Goal: Task Accomplishment & Management: Manage account settings

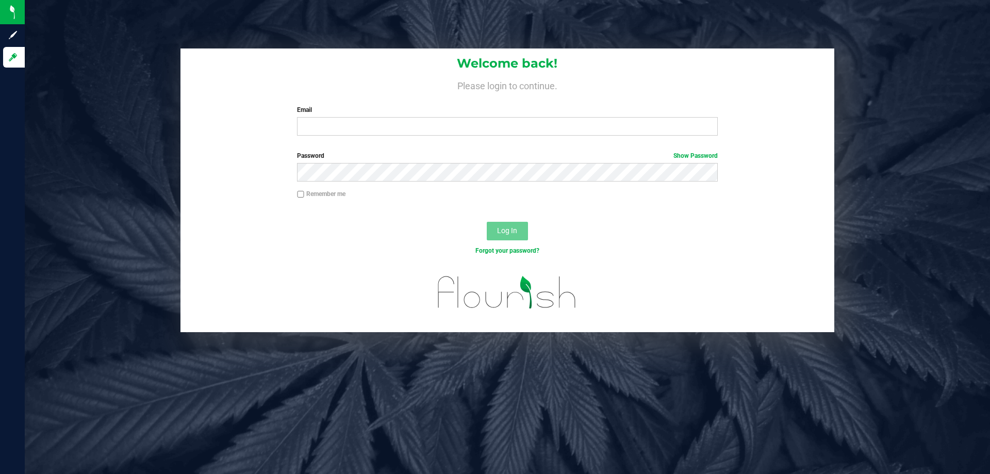
type input "[EMAIL_ADDRESS][DOMAIN_NAME]"
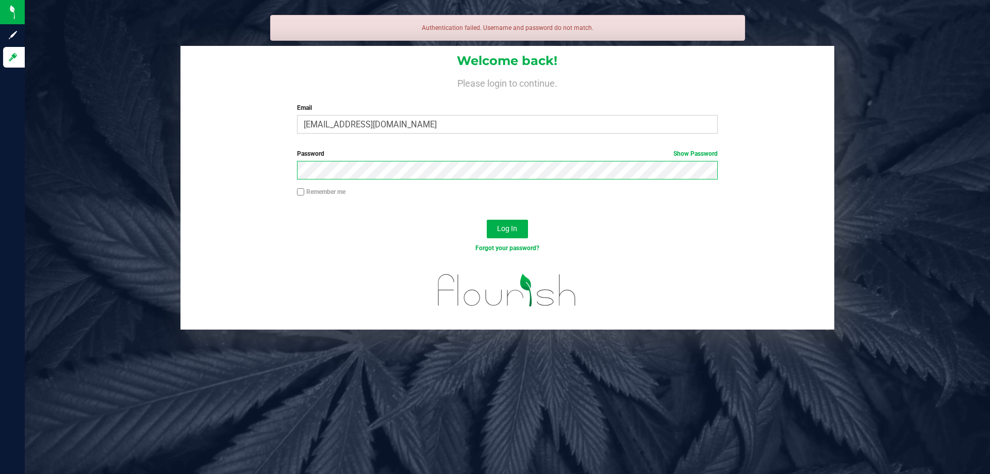
click at [487, 220] on button "Log In" at bounding box center [507, 229] width 41 height 19
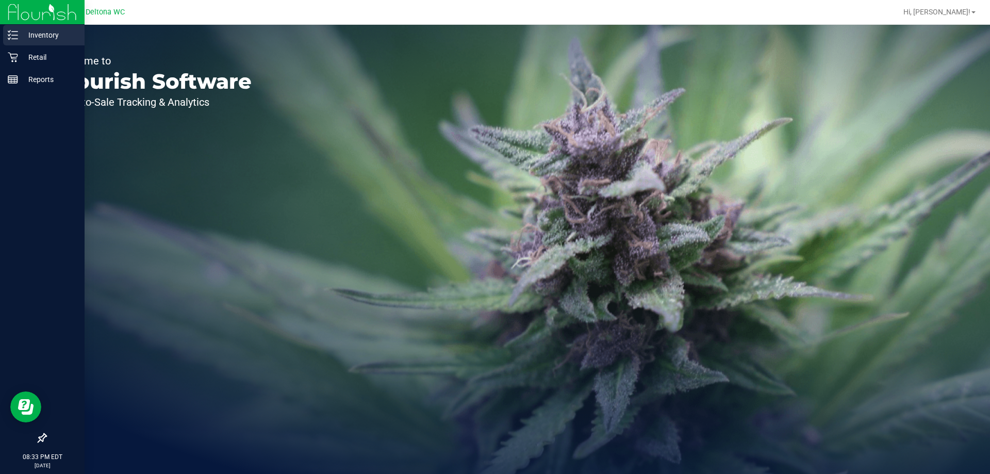
click at [56, 34] on p "Inventory" at bounding box center [49, 35] width 62 height 12
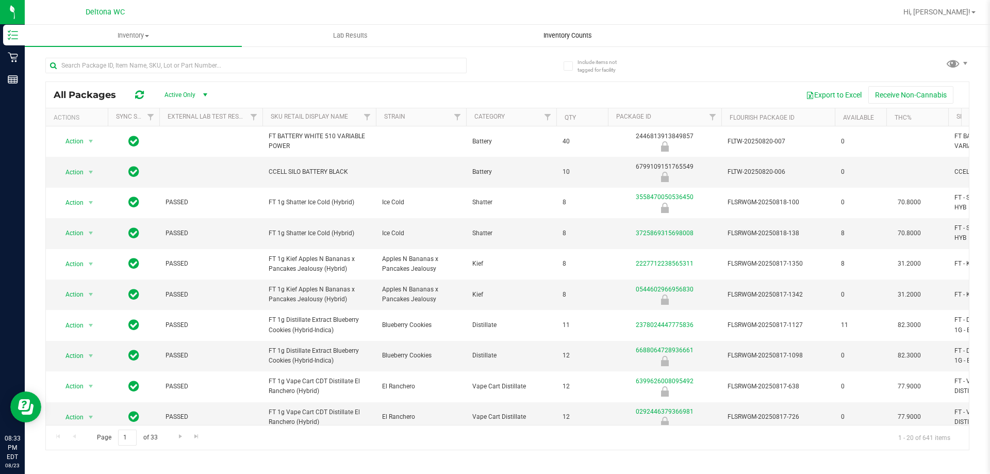
click at [551, 32] on span "Inventory Counts" at bounding box center [567, 35] width 76 height 9
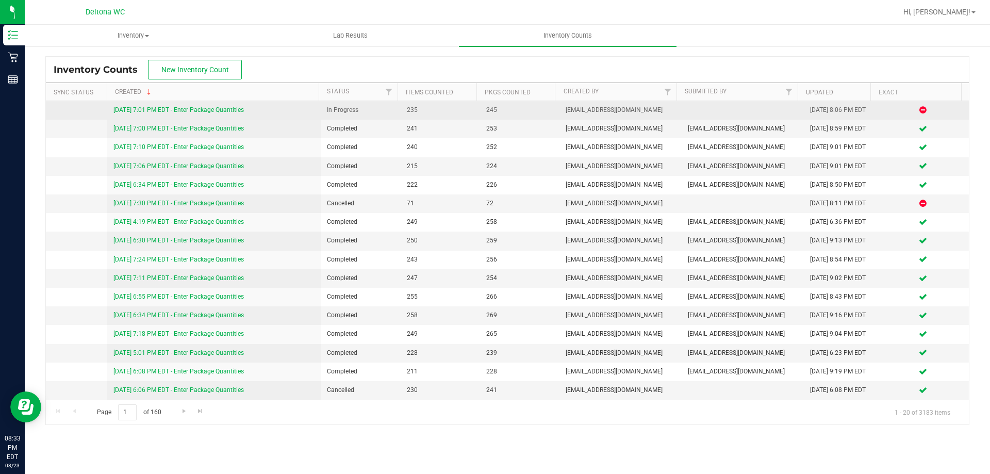
click at [202, 108] on link "[DATE] 7:01 PM EDT - Enter Package Quantities" at bounding box center [178, 109] width 130 height 7
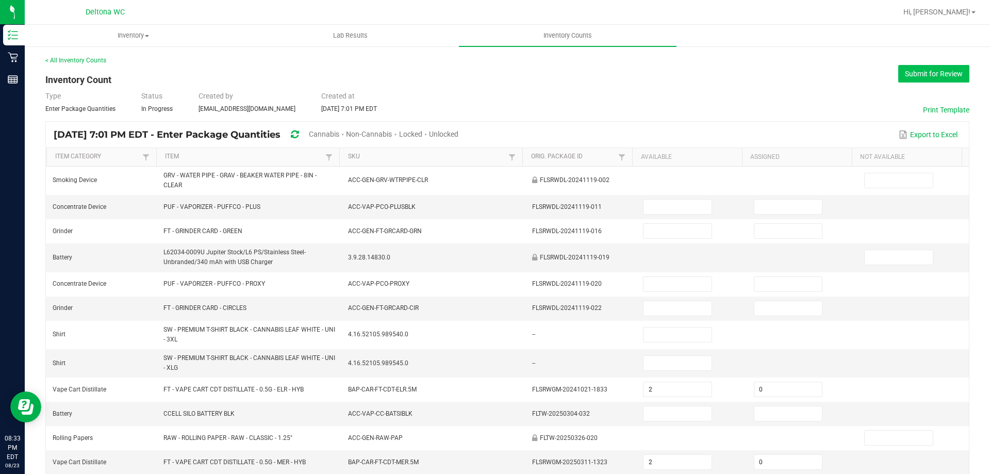
click at [942, 71] on button "Submit for Review" at bounding box center [933, 74] width 71 height 18
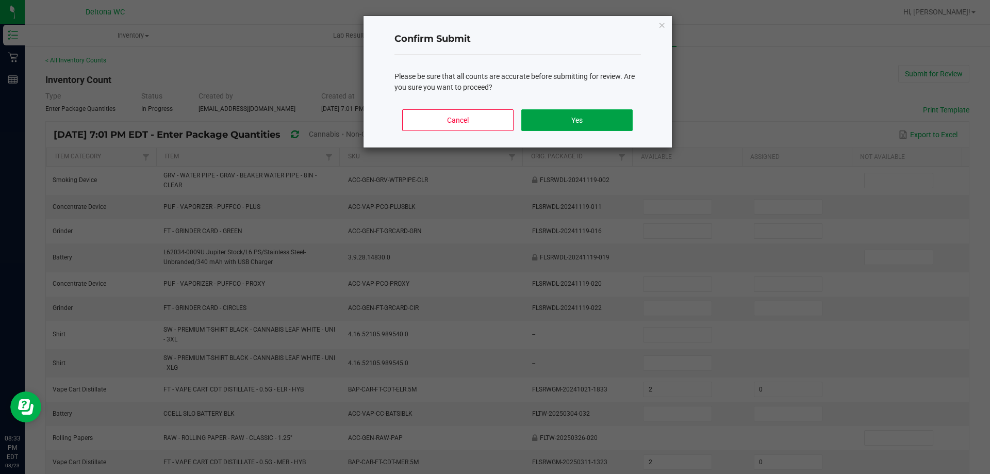
click at [567, 118] on button "Yes" at bounding box center [576, 120] width 111 height 22
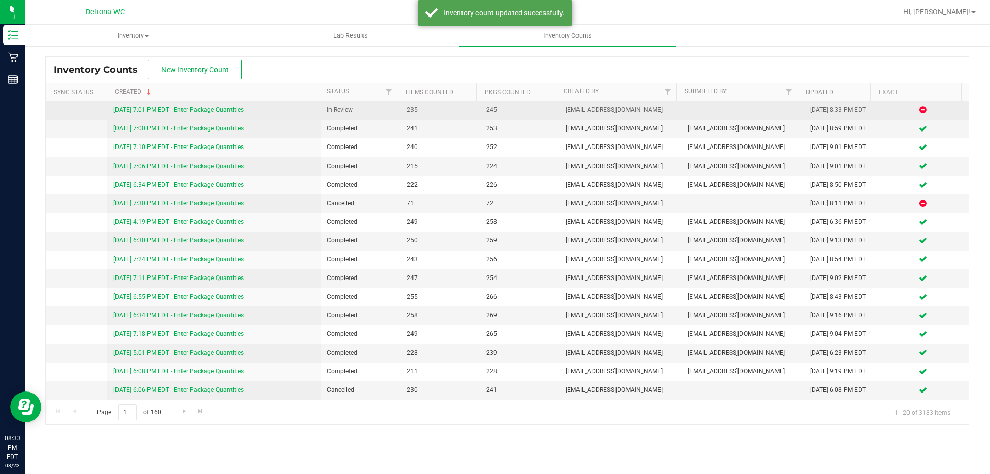
click at [232, 109] on link "[DATE] 7:01 PM EDT - Enter Package Quantities" at bounding box center [178, 109] width 130 height 7
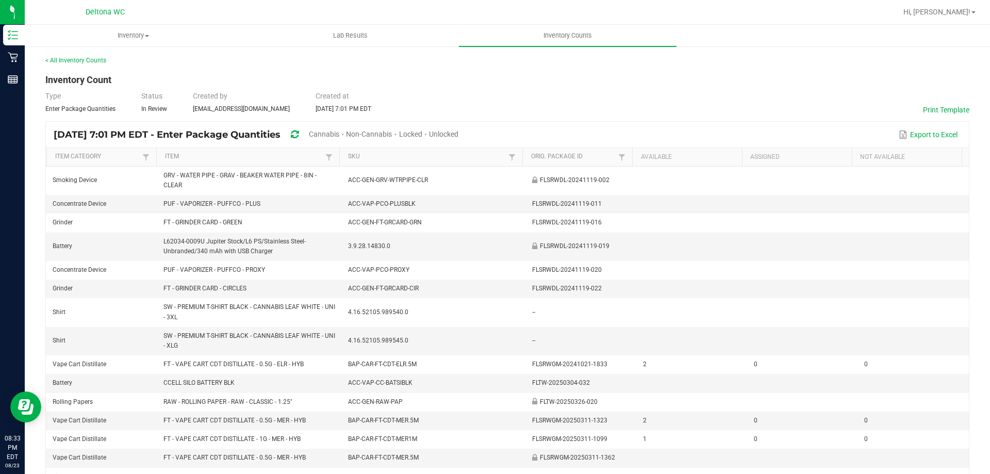
click at [85, 65] on div "< All Inventory Counts Inventory Count Type Enter Package Quantities Status In …" at bounding box center [507, 331] width 924 height 550
click at [87, 57] on link "< All Inventory Counts" at bounding box center [75, 60] width 61 height 7
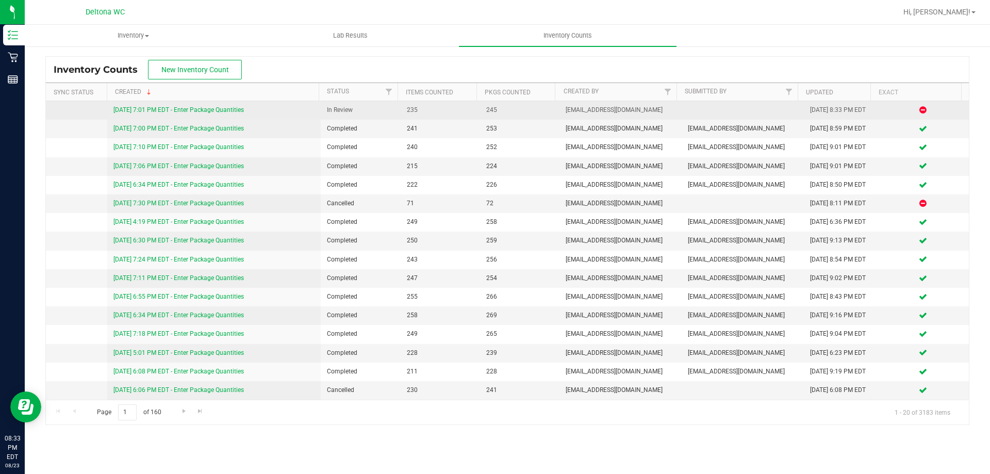
click at [164, 106] on td "[DATE] 7:01 PM EDT - Enter Package Quantities" at bounding box center [214, 110] width 214 height 19
click at [165, 106] on link "[DATE] 7:01 PM EDT - Enter Package Quantities" at bounding box center [178, 109] width 130 height 7
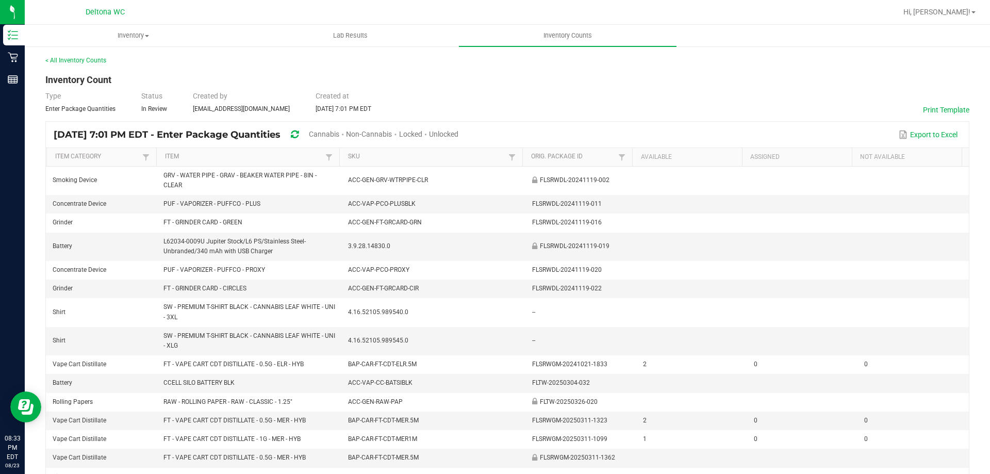
click at [94, 56] on div "< All Inventory Counts" at bounding box center [507, 60] width 924 height 9
click at [92, 61] on link "< All Inventory Counts" at bounding box center [75, 60] width 61 height 7
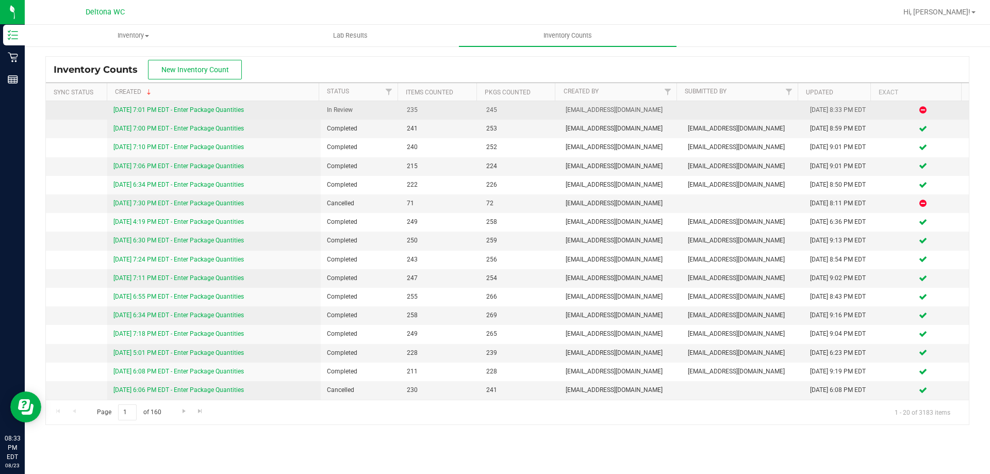
click at [191, 107] on link "[DATE] 7:01 PM EDT - Enter Package Quantities" at bounding box center [178, 109] width 130 height 7
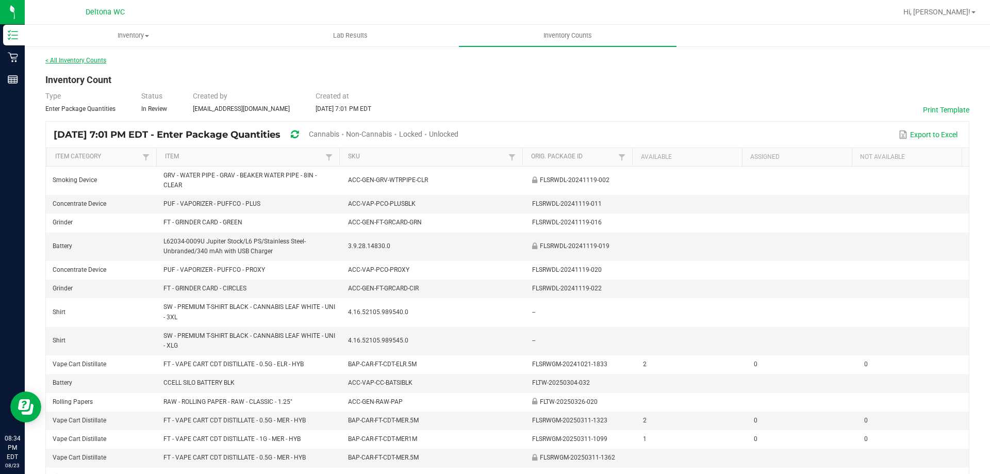
click at [84, 61] on link "< All Inventory Counts" at bounding box center [75, 60] width 61 height 7
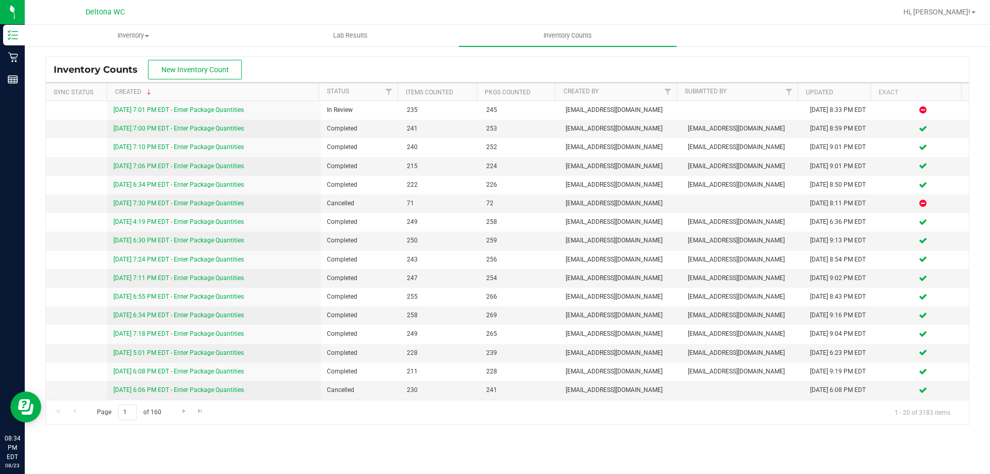
click at [239, 88] on th "Created" at bounding box center [213, 92] width 212 height 18
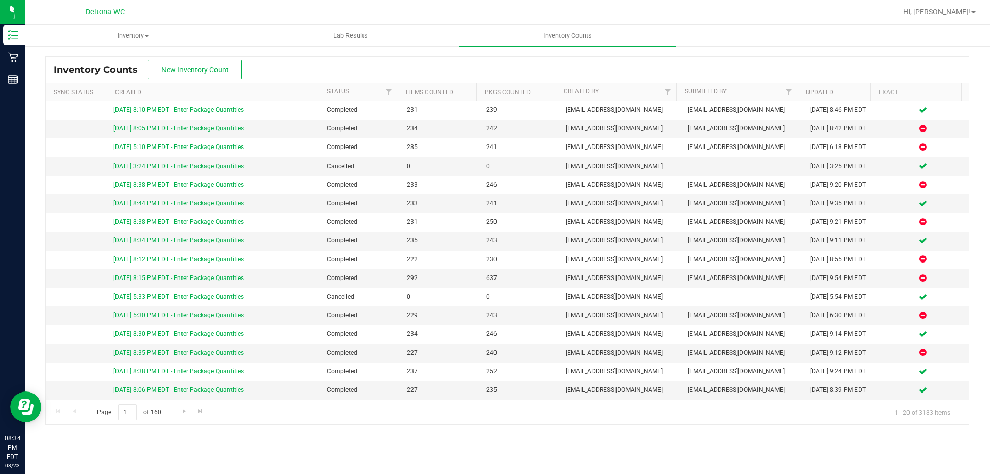
click at [249, 96] on th "Created" at bounding box center [213, 92] width 212 height 18
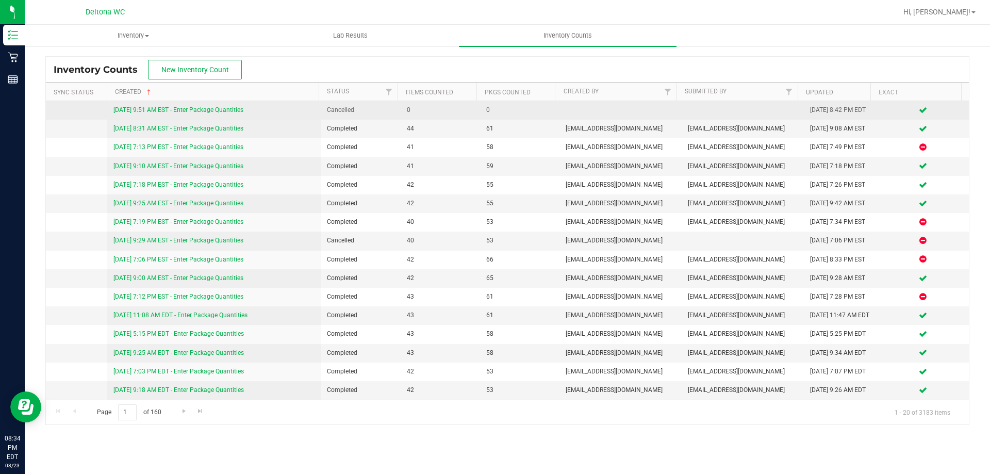
click at [212, 108] on link "[DATE] 9:51 AM EST - Enter Package Quantities" at bounding box center [178, 109] width 130 height 7
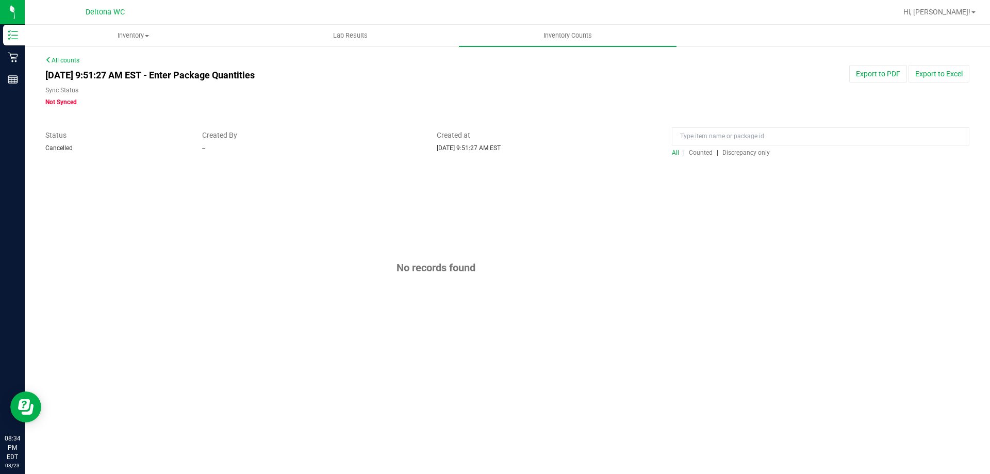
click at [58, 62] on link "All counts" at bounding box center [62, 60] width 34 height 7
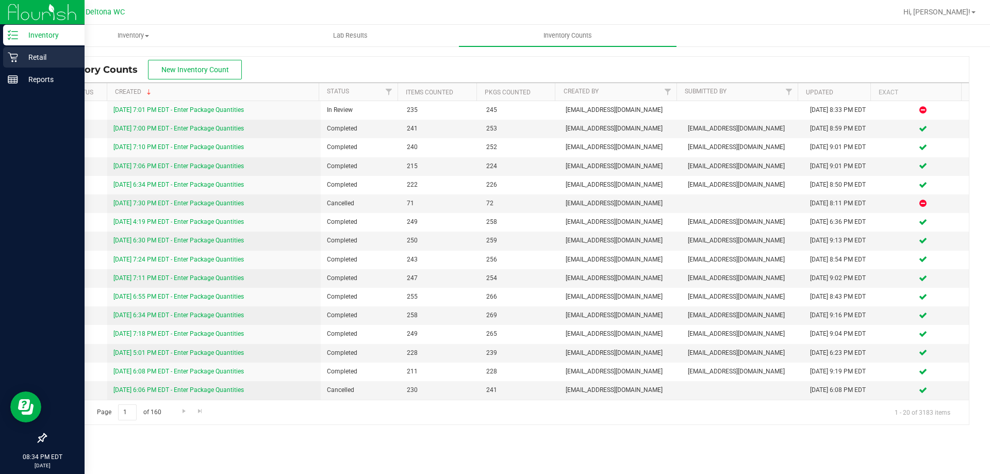
click at [16, 58] on icon at bounding box center [13, 57] width 10 height 10
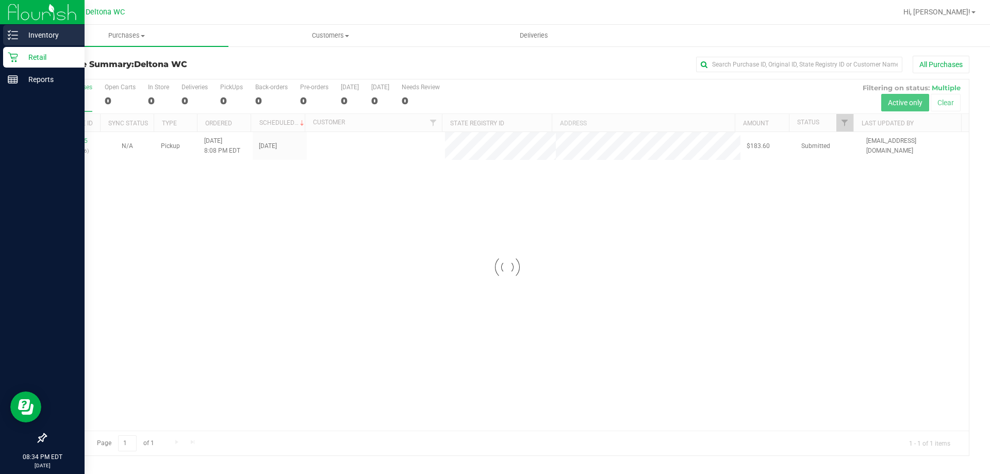
click at [48, 37] on p "Inventory" at bounding box center [49, 35] width 62 height 12
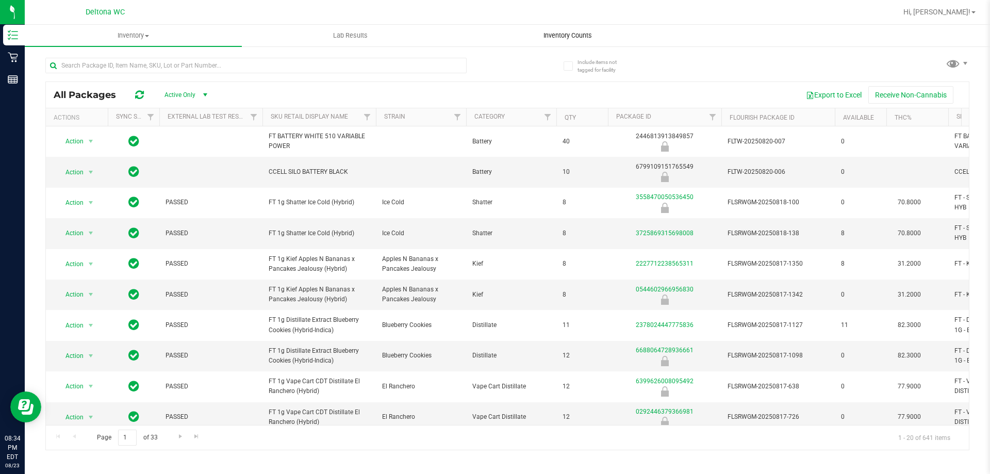
click at [557, 35] on span "Inventory Counts" at bounding box center [567, 35] width 76 height 9
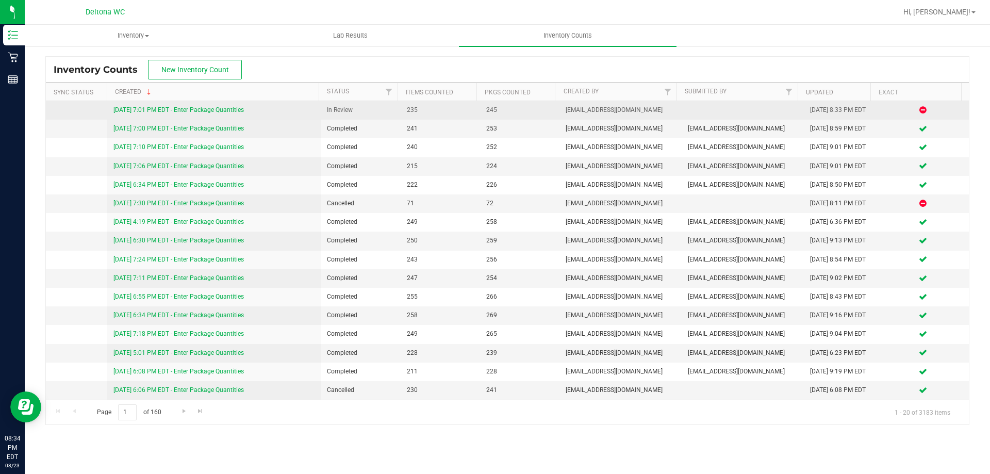
click at [163, 109] on link "[DATE] 7:01 PM EDT - Enter Package Quantities" at bounding box center [178, 109] width 130 height 7
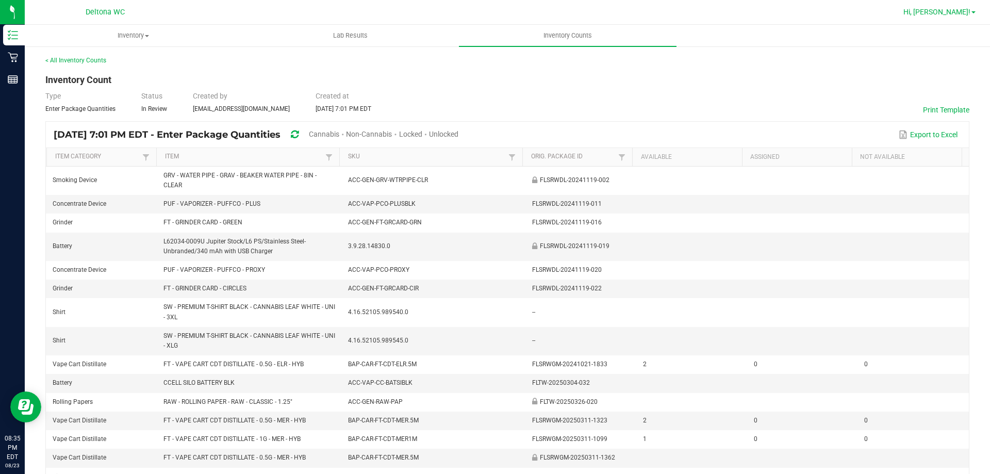
click at [959, 13] on span "Hi, [PERSON_NAME]!" at bounding box center [936, 12] width 67 height 8
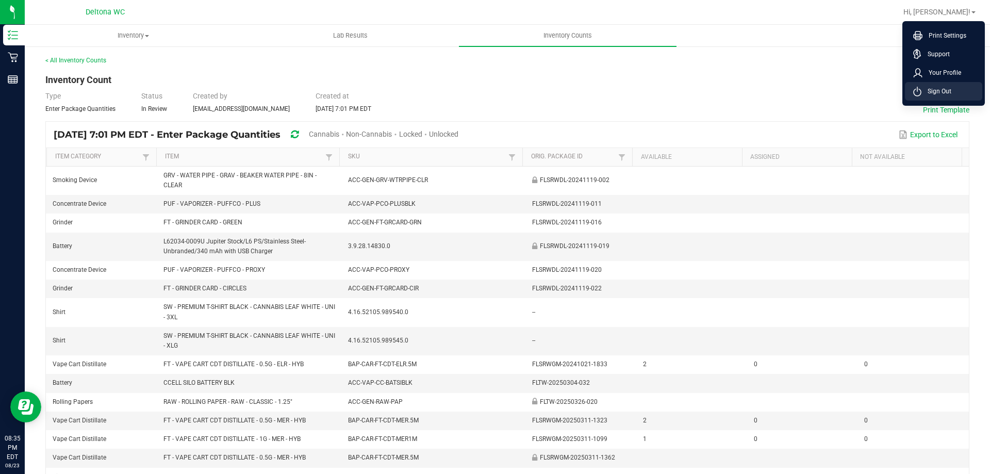
click at [937, 93] on span "Sign Out" at bounding box center [936, 91] width 30 height 10
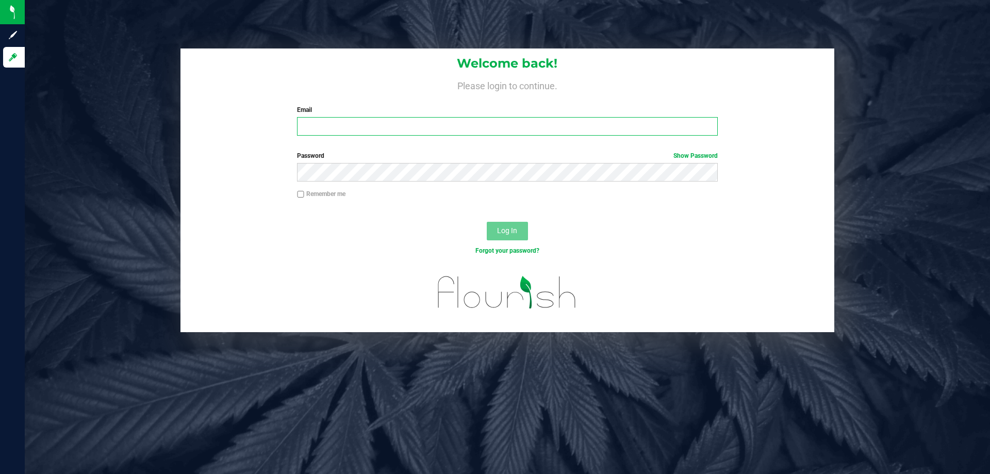
click at [406, 127] on input "Email" at bounding box center [507, 126] width 420 height 19
type input "[EMAIL_ADDRESS][DOMAIN_NAME]"
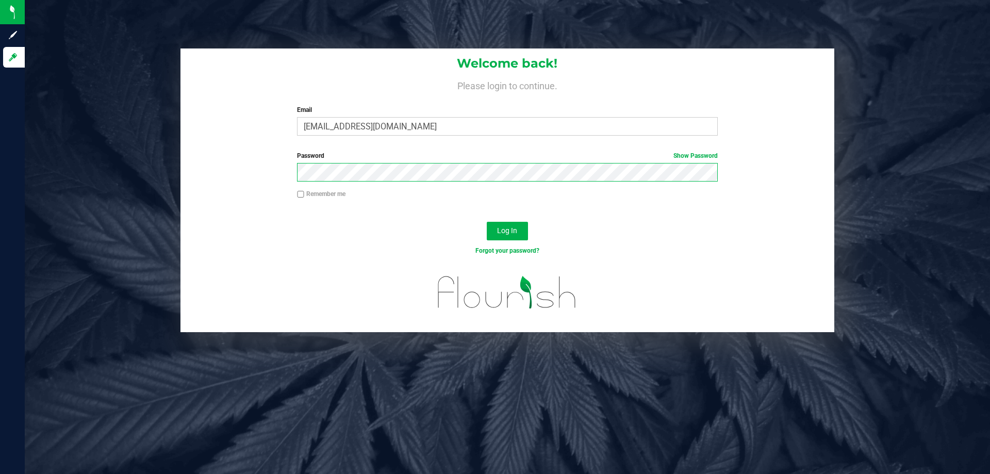
click at [487, 222] on button "Log In" at bounding box center [507, 231] width 41 height 19
